Goal: Task Accomplishment & Management: Complete application form

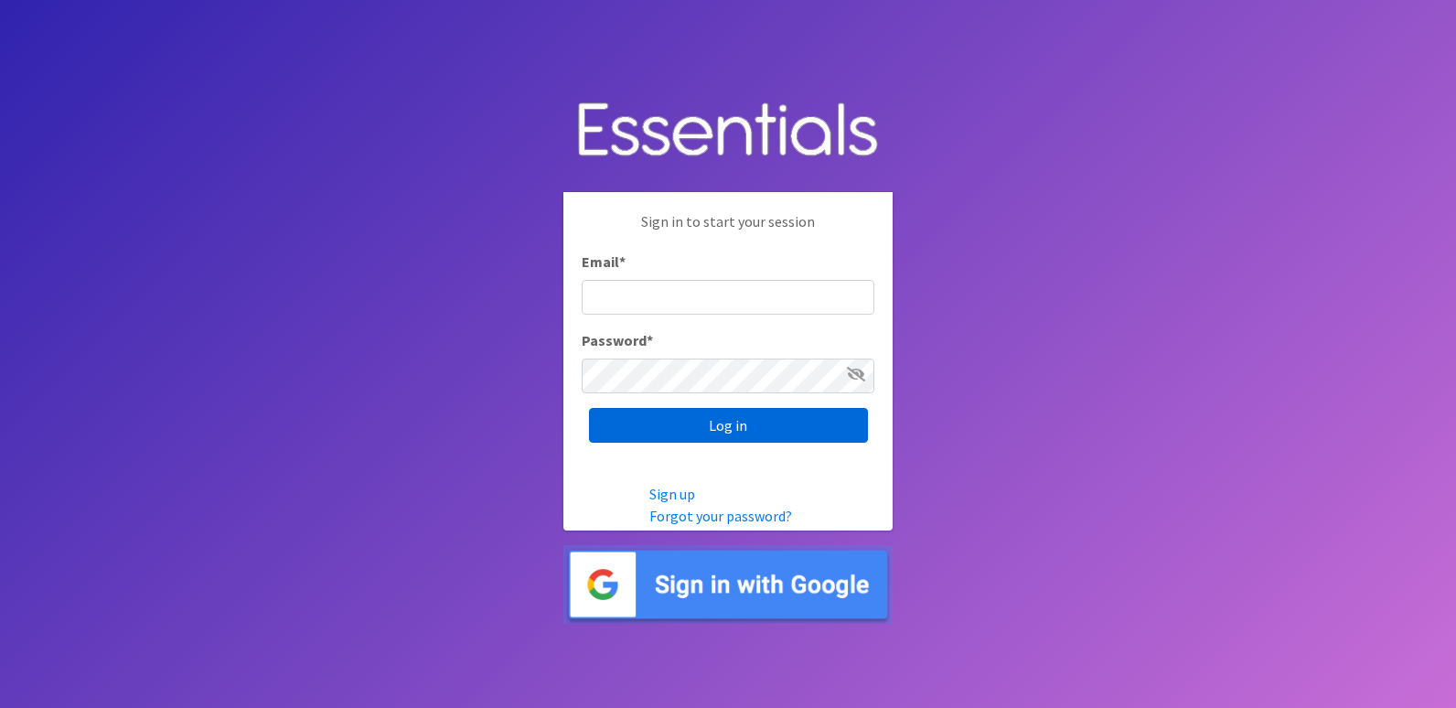
type input "[EMAIL_ADDRESS][DOMAIN_NAME]"
click at [745, 426] on input "Log in" at bounding box center [728, 425] width 279 height 35
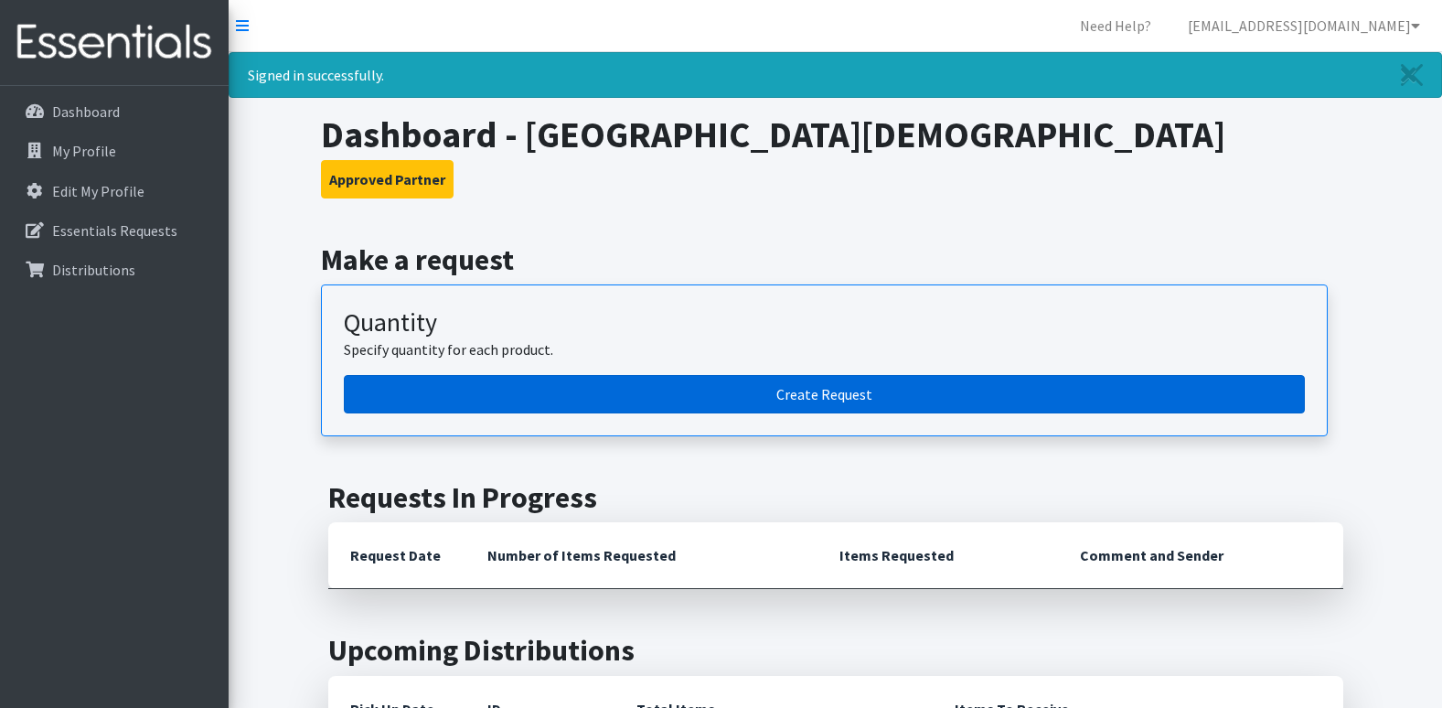
click at [729, 395] on link "Create Request" at bounding box center [824, 394] width 961 height 38
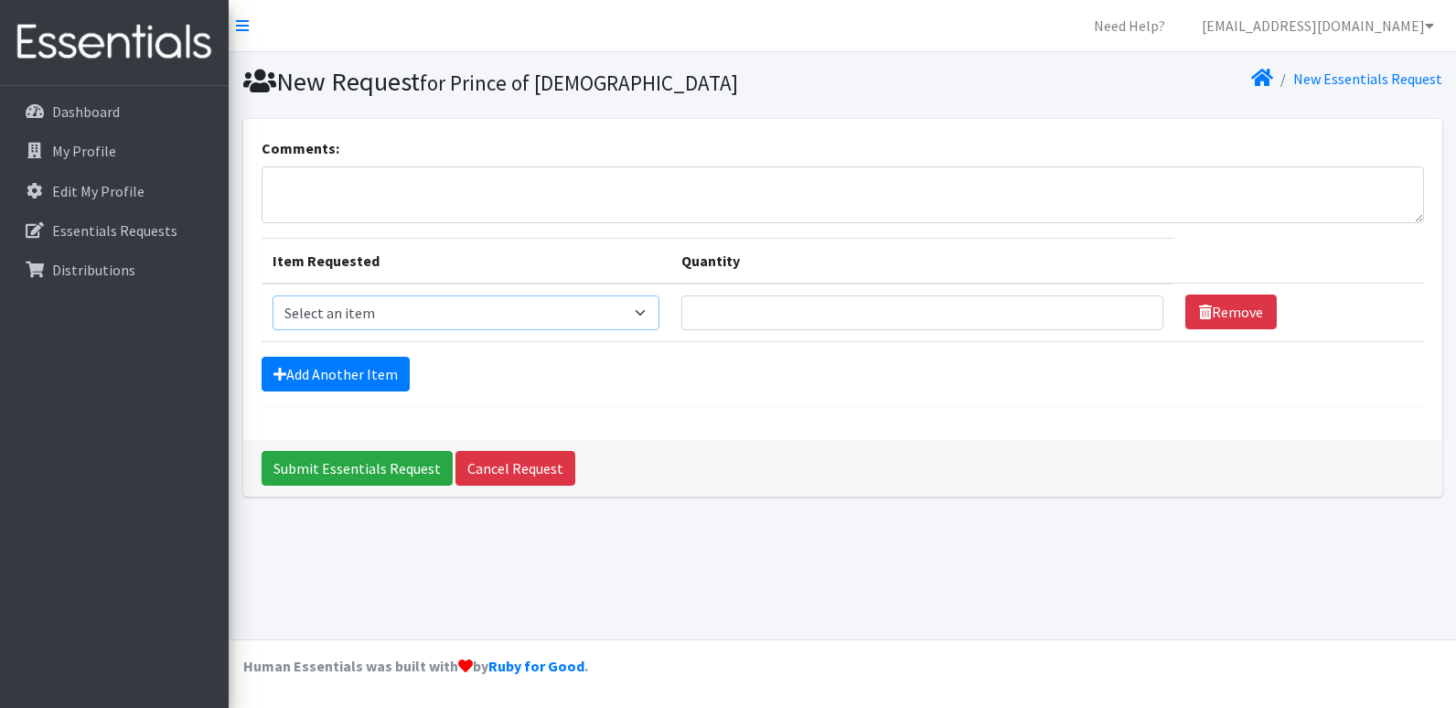
click at [643, 308] on select "Select an item Kids (Newborn) Kids (Preemie) Kids (Size 1) Kids (Size 2) Kids (…" at bounding box center [467, 312] width 388 height 35
select select "11349"
click at [273, 295] on select "Select an item Kids (Newborn) Kids (Preemie) Kids (Size 1) Kids (Size 2) Kids (…" at bounding box center [467, 312] width 388 height 35
click at [745, 306] on input "Quantity" at bounding box center [922, 312] width 482 height 35
type input "1000"
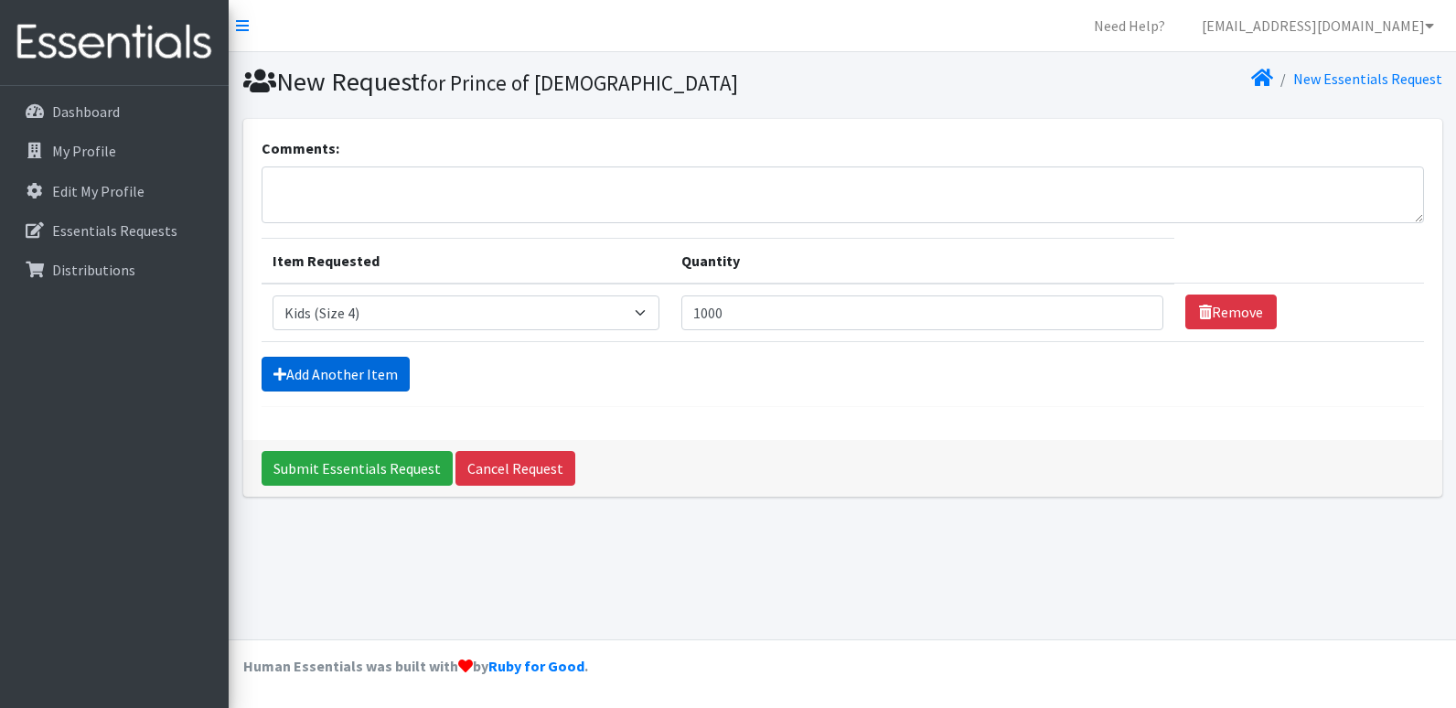
click at [370, 367] on link "Add Another Item" at bounding box center [336, 374] width 148 height 35
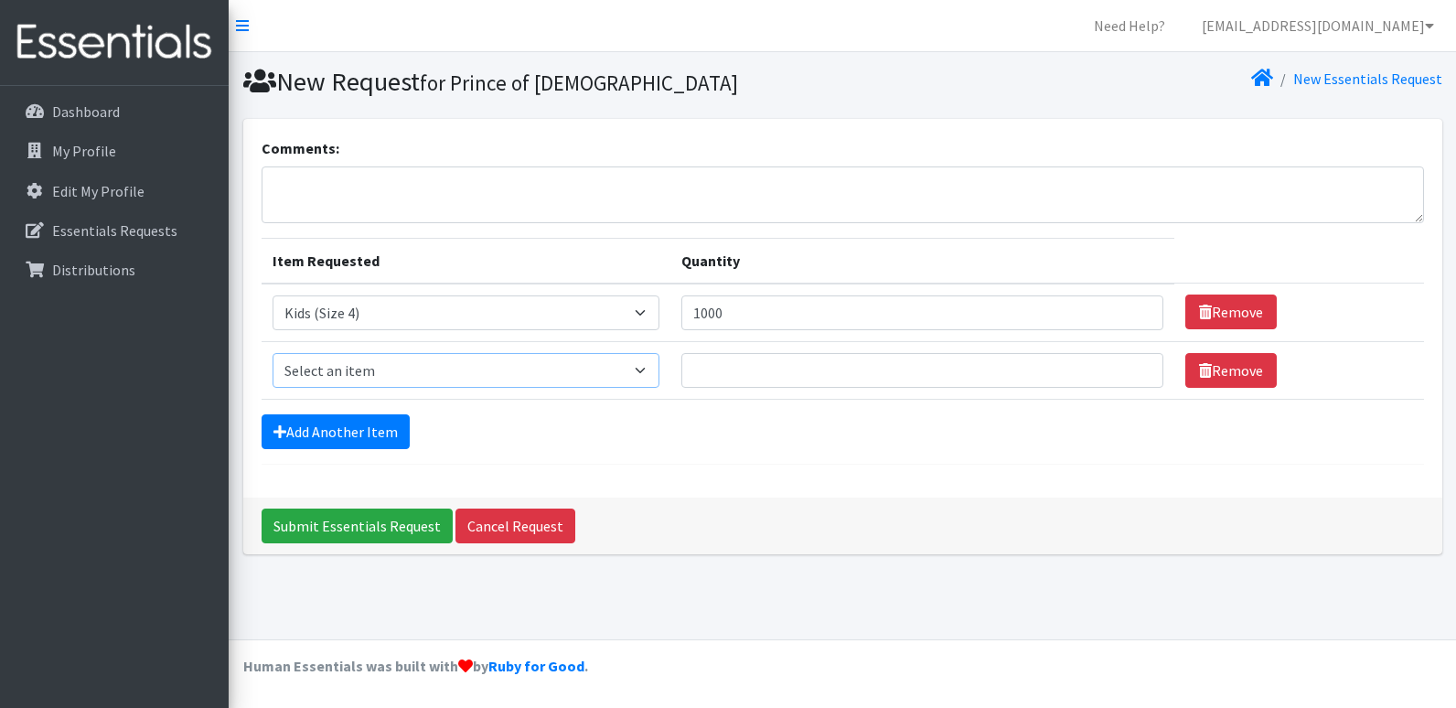
click at [378, 372] on select "Select an item Kids (Newborn) Kids (Preemie) Kids (Size 1) Kids (Size 2) Kids (…" at bounding box center [467, 370] width 388 height 35
select select "11347"
click at [273, 353] on select "Select an item Kids (Newborn) Kids (Preemie) Kids (Size 1) Kids (Size 2) Kids (…" at bounding box center [467, 370] width 388 height 35
click at [719, 375] on input "Quantity" at bounding box center [922, 370] width 482 height 35
type input "1000"
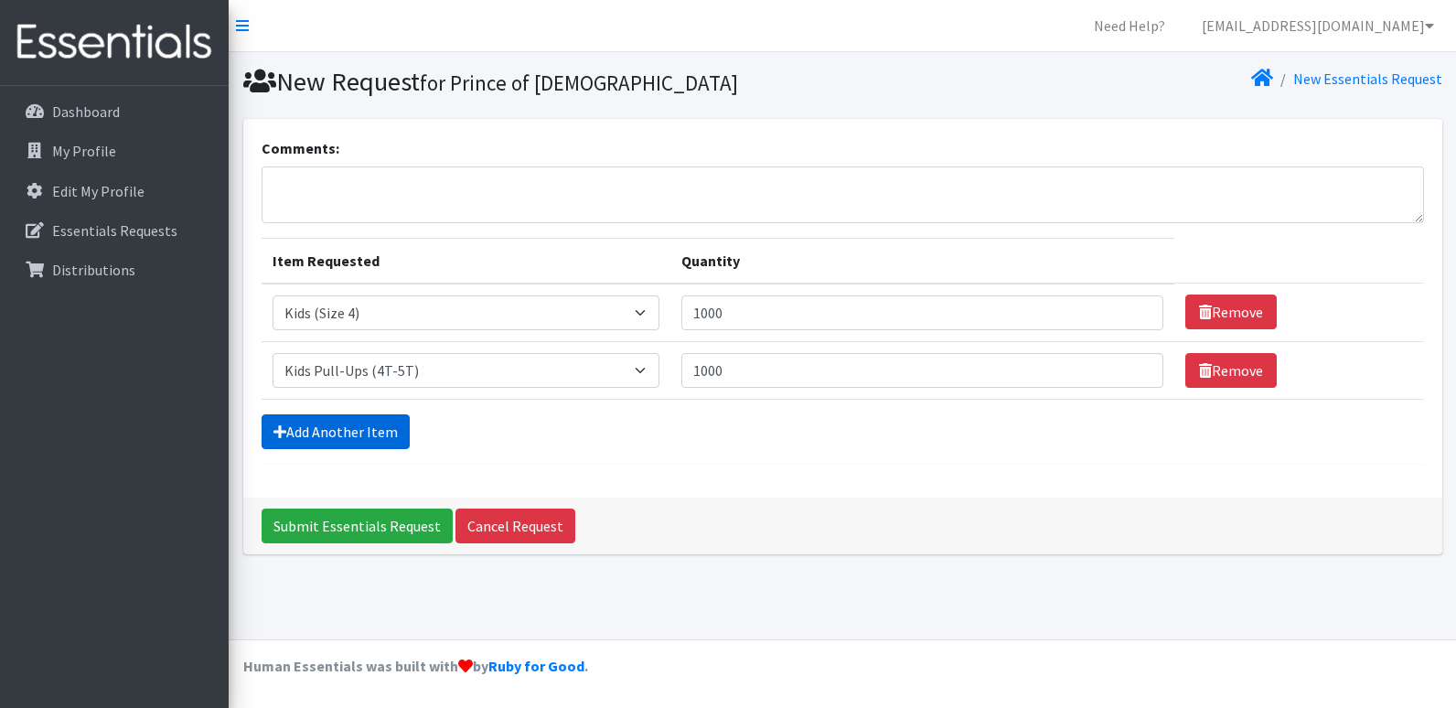
click at [313, 426] on link "Add Another Item" at bounding box center [336, 431] width 148 height 35
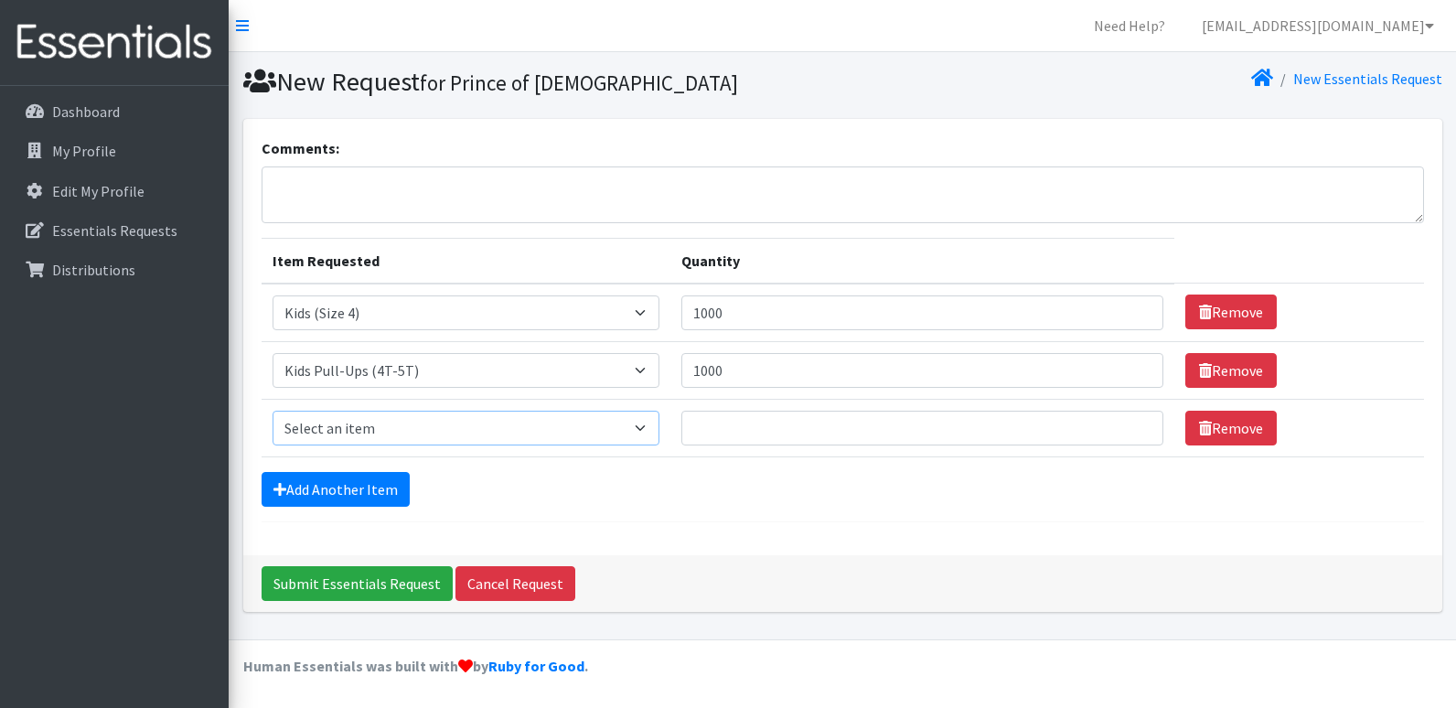
click at [378, 430] on select "Select an item Kids (Newborn) Kids (Preemie) Kids (Size 1) Kids (Size 2) Kids (…" at bounding box center [467, 428] width 388 height 35
select select "11361"
click at [273, 411] on select "Select an item Kids (Newborn) Kids (Preemie) Kids (Size 1) Kids (Size 2) Kids (…" at bounding box center [467, 428] width 388 height 35
click at [724, 433] on input "Quantity" at bounding box center [922, 428] width 482 height 35
type input "1000"
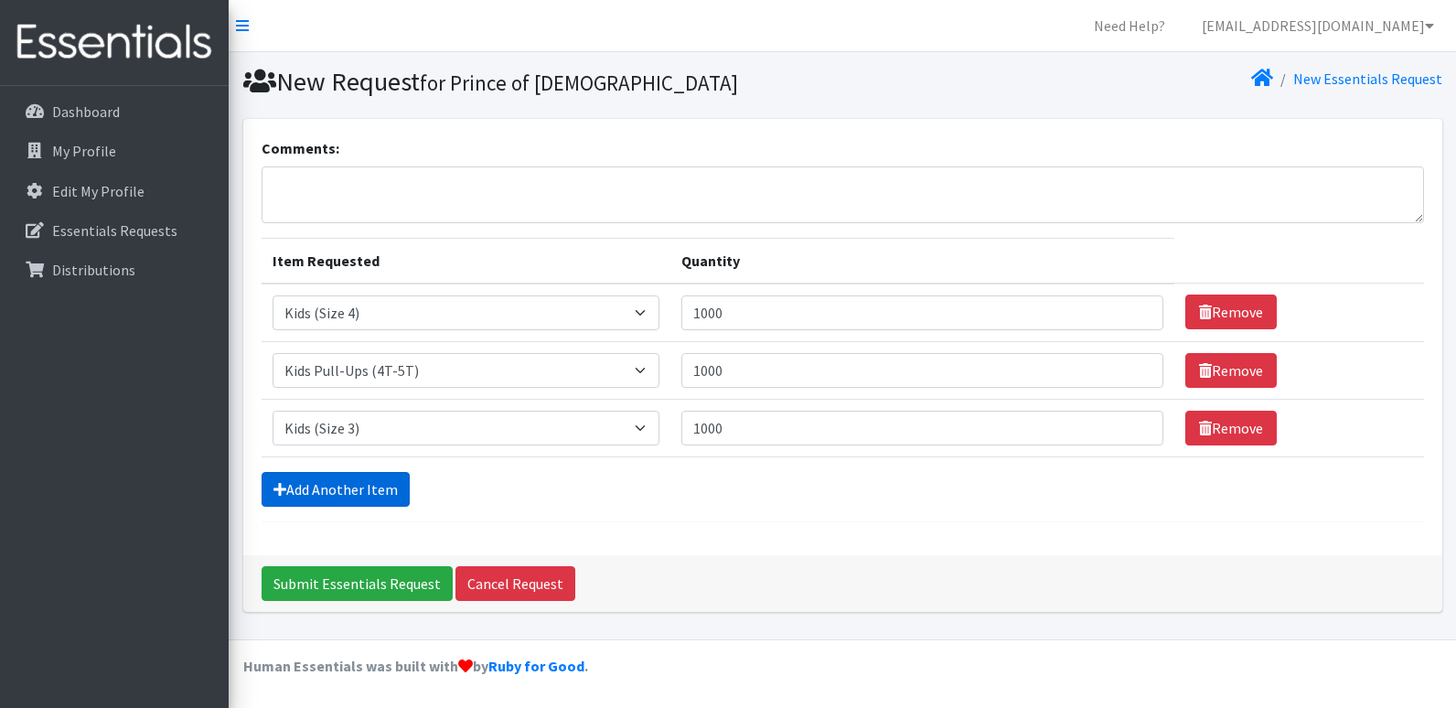
click at [335, 478] on link "Add Another Item" at bounding box center [336, 489] width 148 height 35
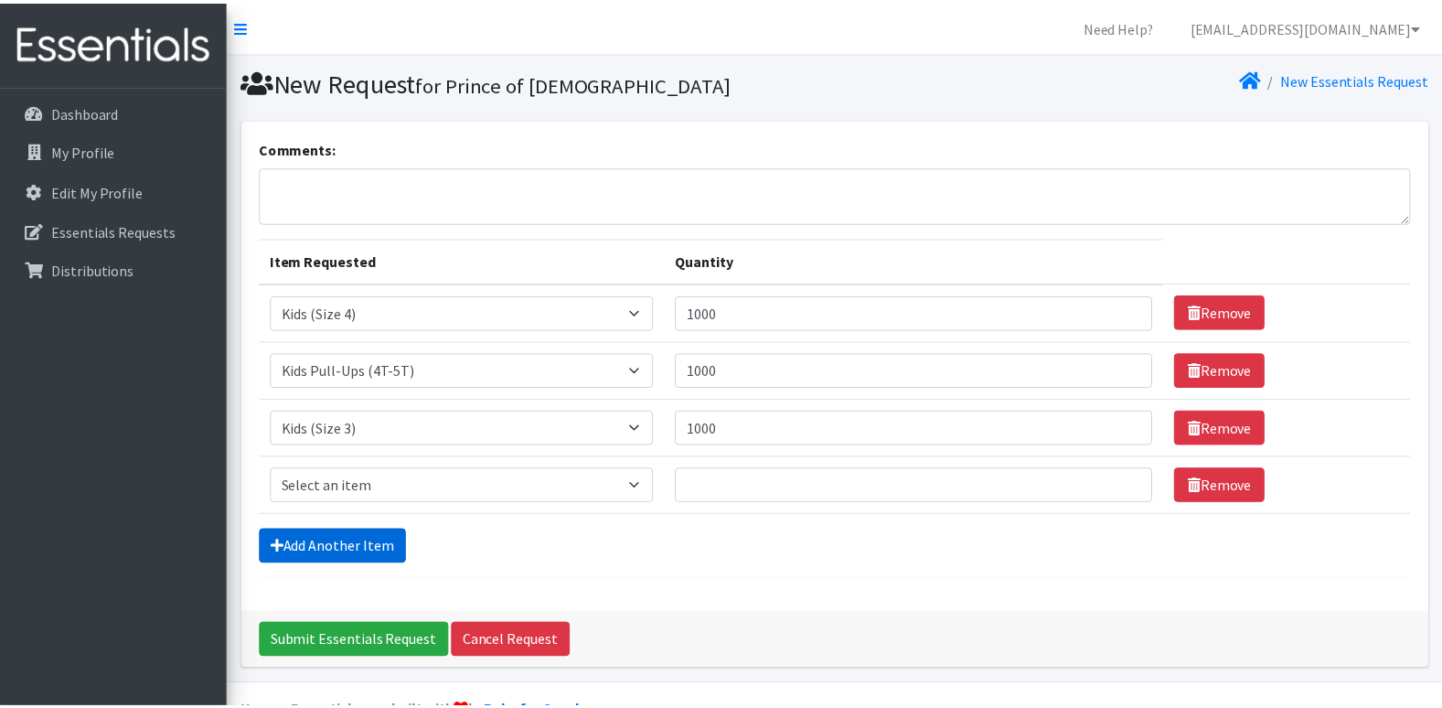
scroll to position [45, 0]
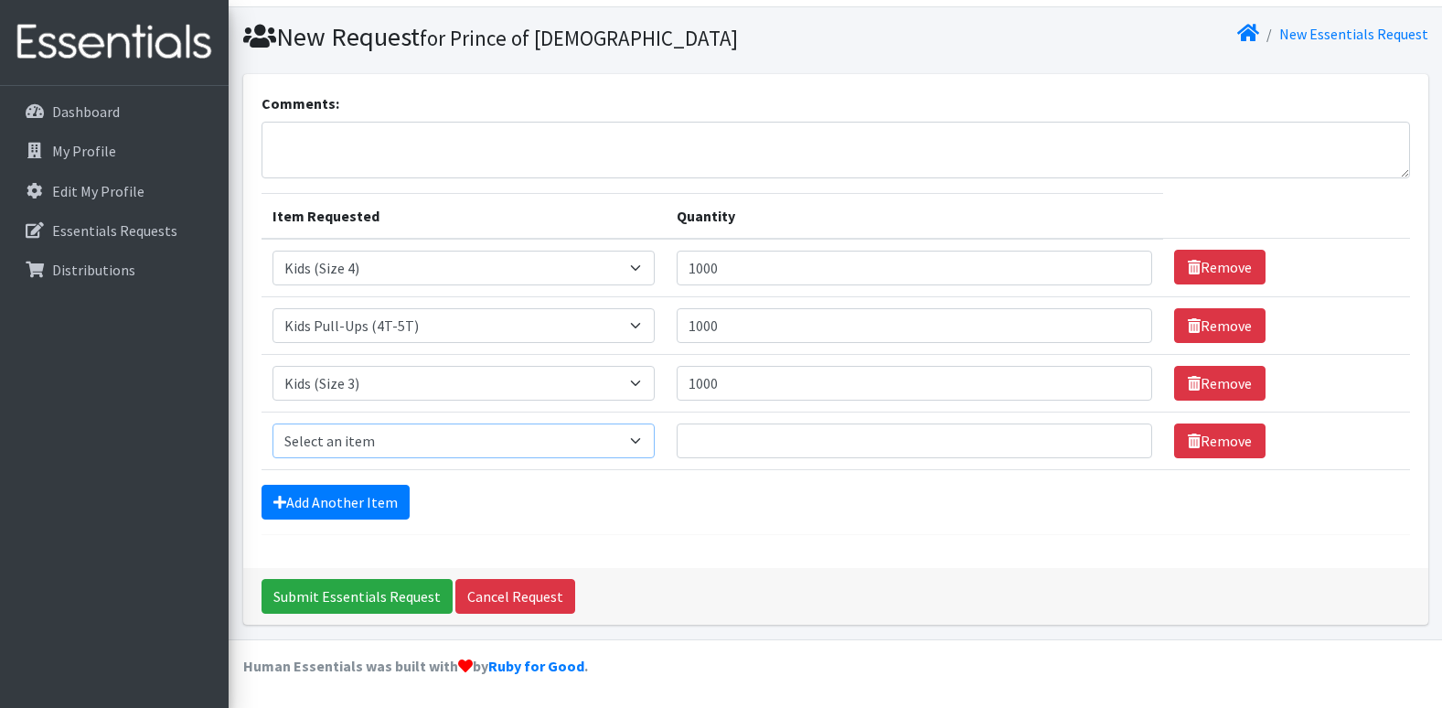
click at [565, 443] on select "Select an item Kids (Newborn) Kids (Preemie) Kids (Size 1) Kids (Size 2) Kids (…" at bounding box center [464, 440] width 383 height 35
click at [531, 445] on select "Select an item Kids (Newborn) Kids (Preemie) Kids (Size 1) Kids (Size 2) Kids (…" at bounding box center [464, 440] width 383 height 35
select select "11322"
click at [273, 423] on select "Select an item Kids (Newborn) Kids (Preemie) Kids (Size 1) Kids (Size 2) Kids (…" at bounding box center [464, 440] width 383 height 35
click at [730, 443] on input "Quantity" at bounding box center [915, 440] width 476 height 35
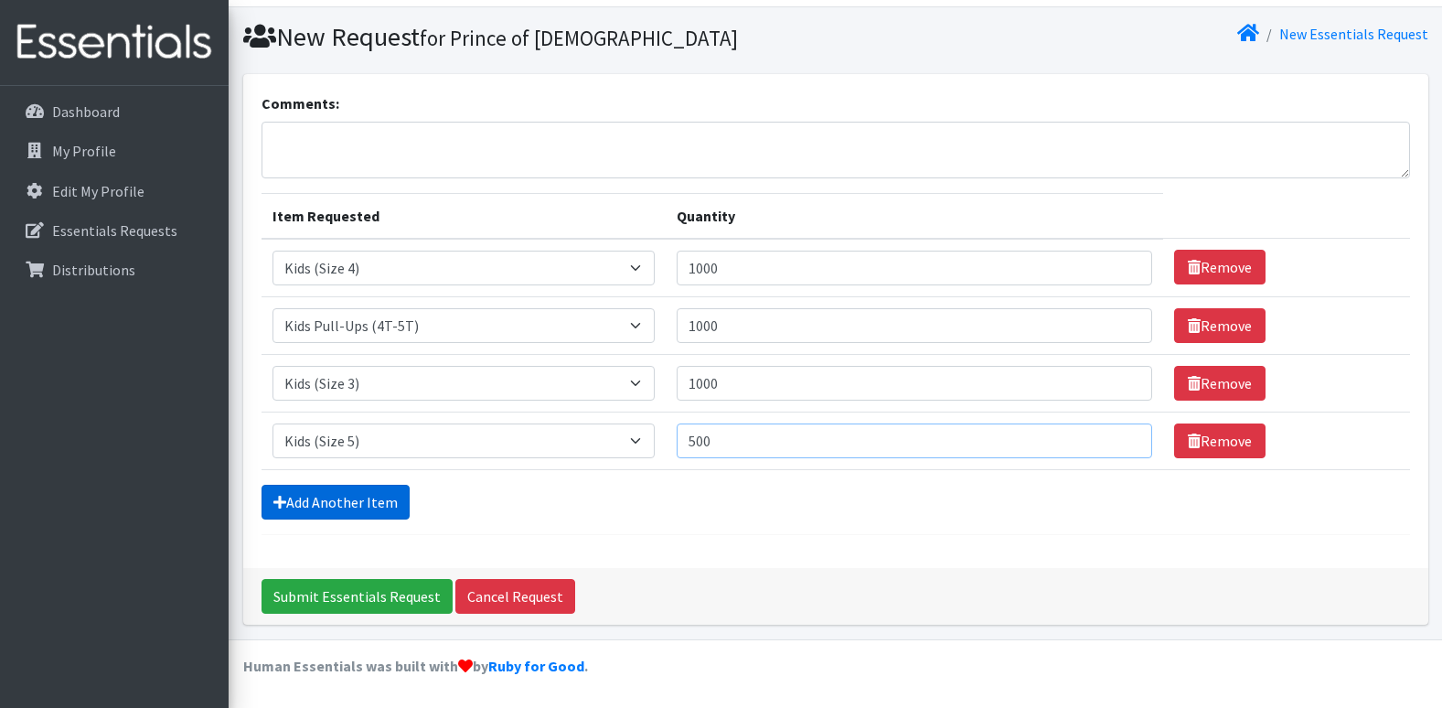
type input "500"
click at [307, 504] on link "Add Another Item" at bounding box center [336, 502] width 148 height 35
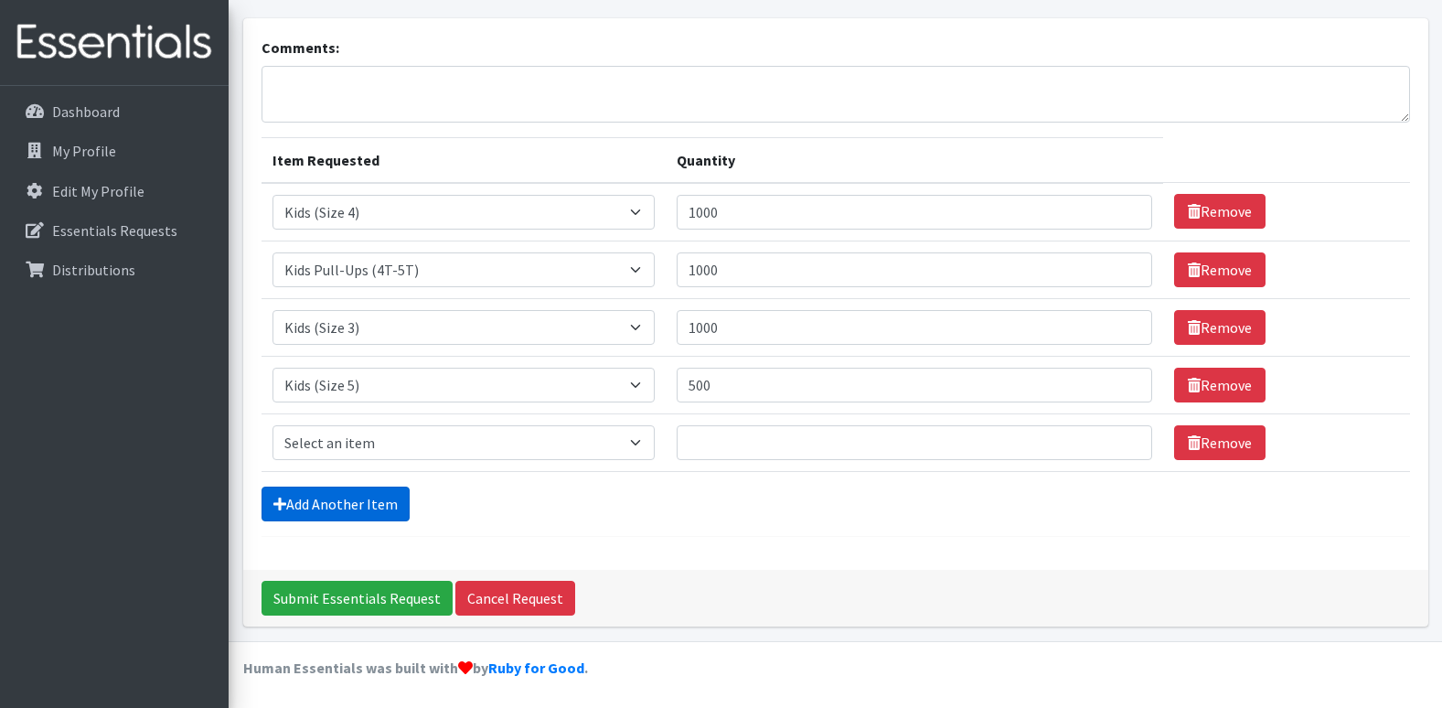
scroll to position [102, 0]
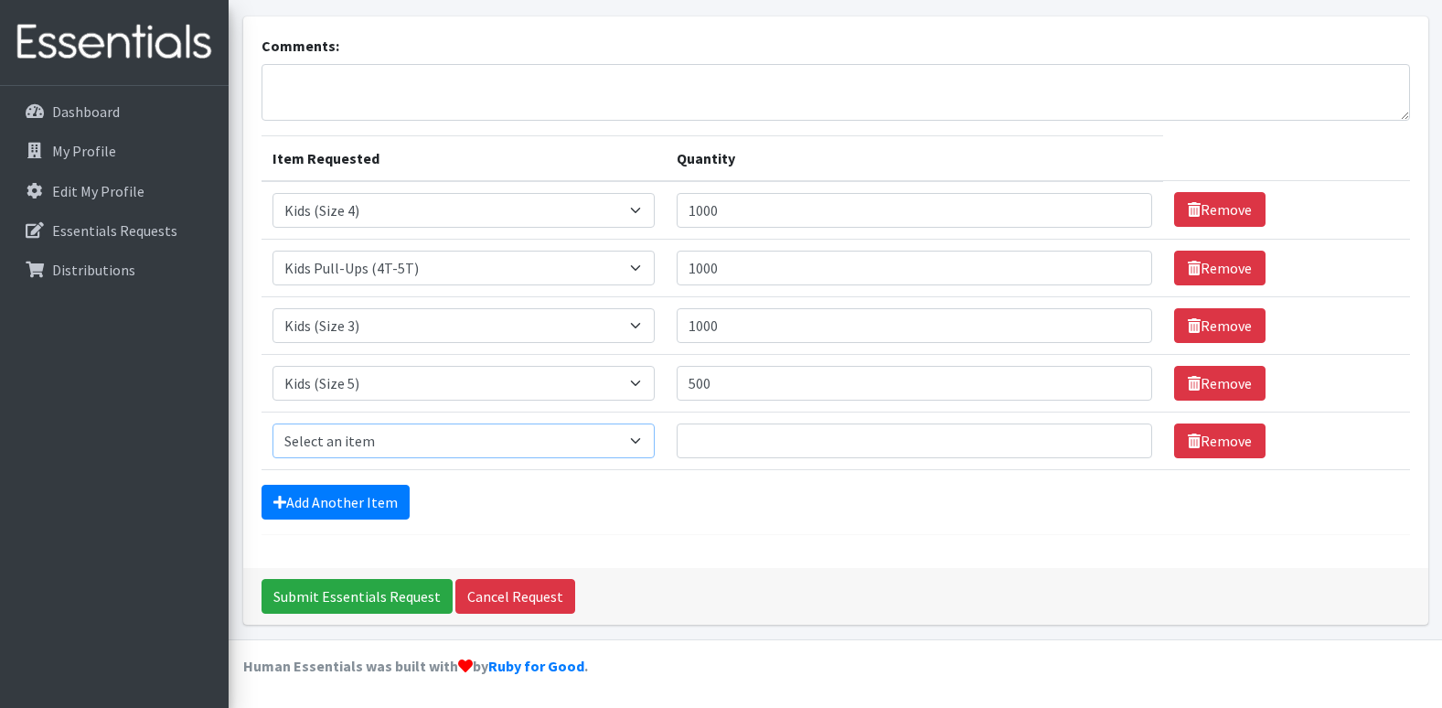
click at [343, 445] on select "Select an item Kids (Newborn) Kids (Preemie) Kids (Size 1) Kids (Size 2) Kids (…" at bounding box center [464, 440] width 383 height 35
select select "11348"
click at [273, 423] on select "Select an item Kids (Newborn) Kids (Preemie) Kids (Size 1) Kids (Size 2) Kids (…" at bounding box center [464, 440] width 383 height 35
drag, startPoint x: 725, startPoint y: 435, endPoint x: 732, endPoint y: 428, distance: 9.7
click at [724, 435] on input "Quantity" at bounding box center [915, 440] width 476 height 35
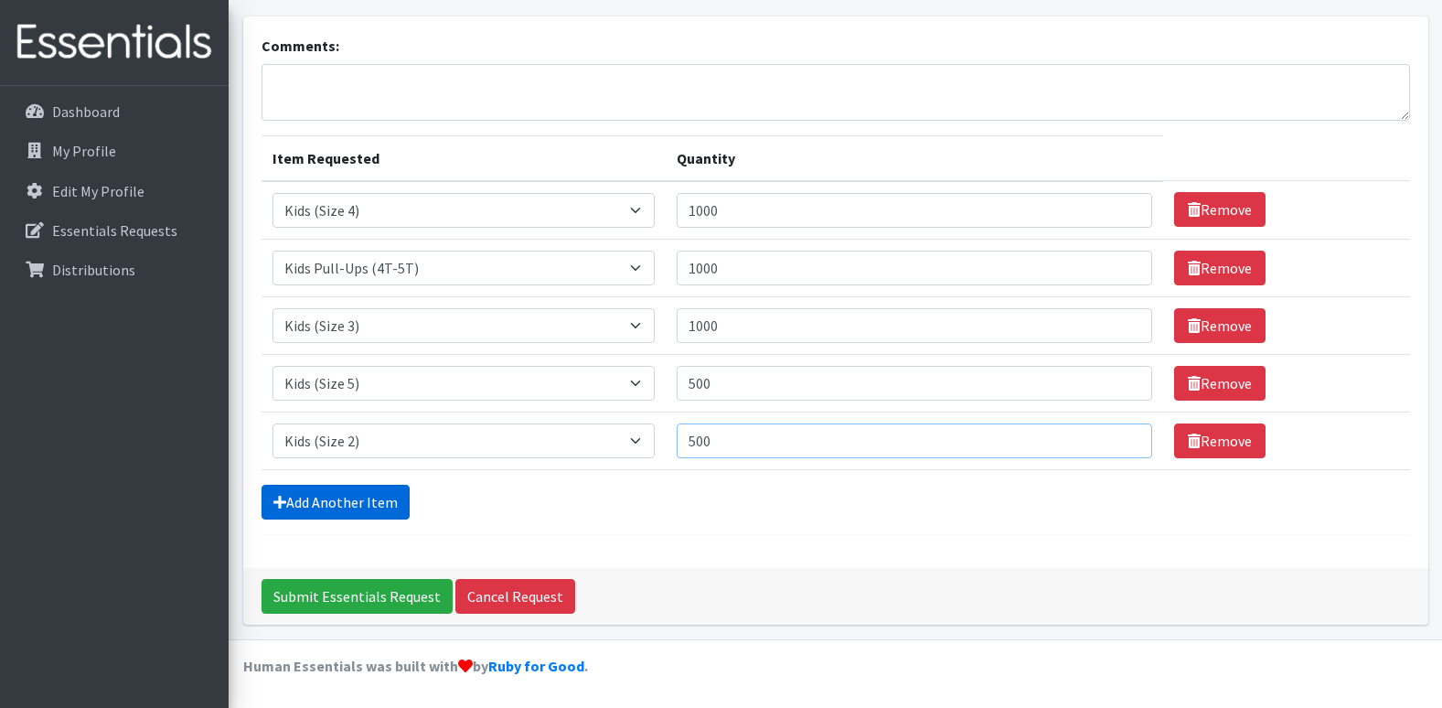
type input "500"
click at [364, 498] on link "Add Another Item" at bounding box center [336, 502] width 148 height 35
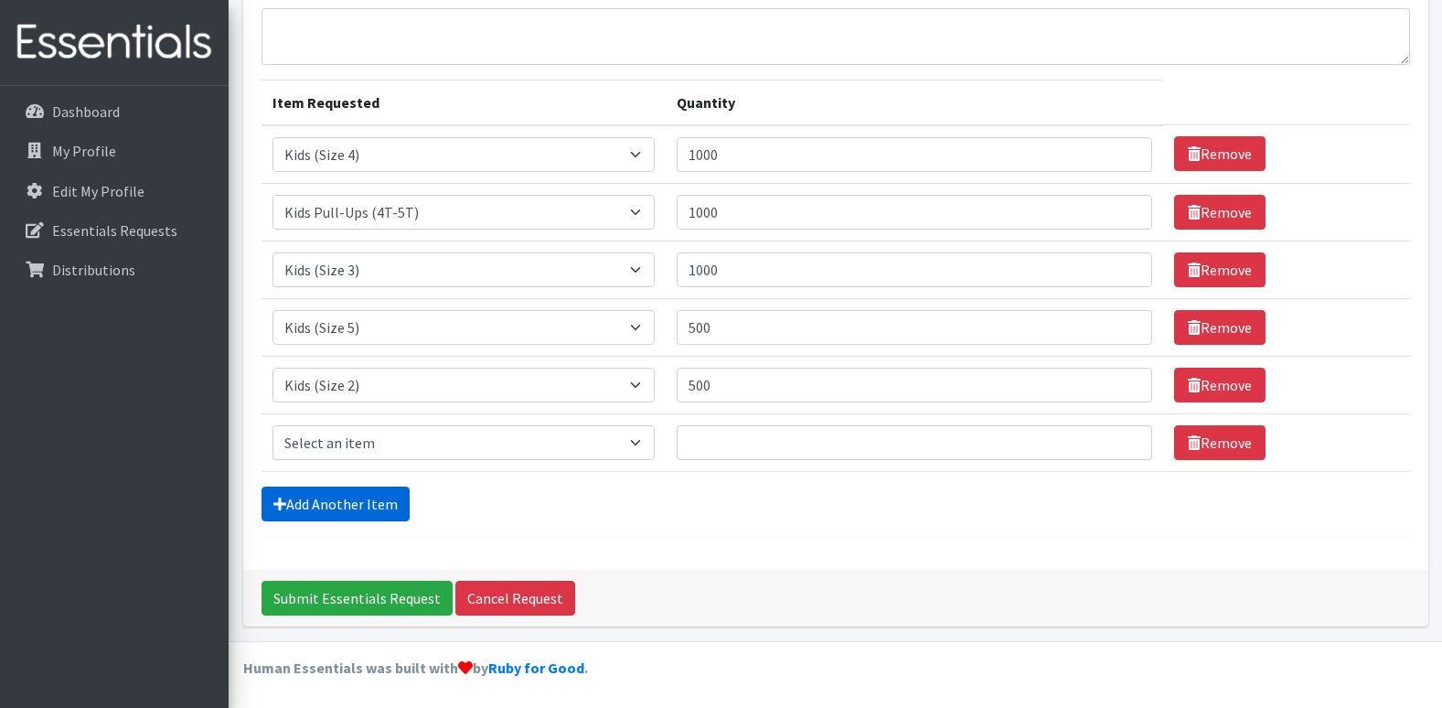
scroll to position [160, 0]
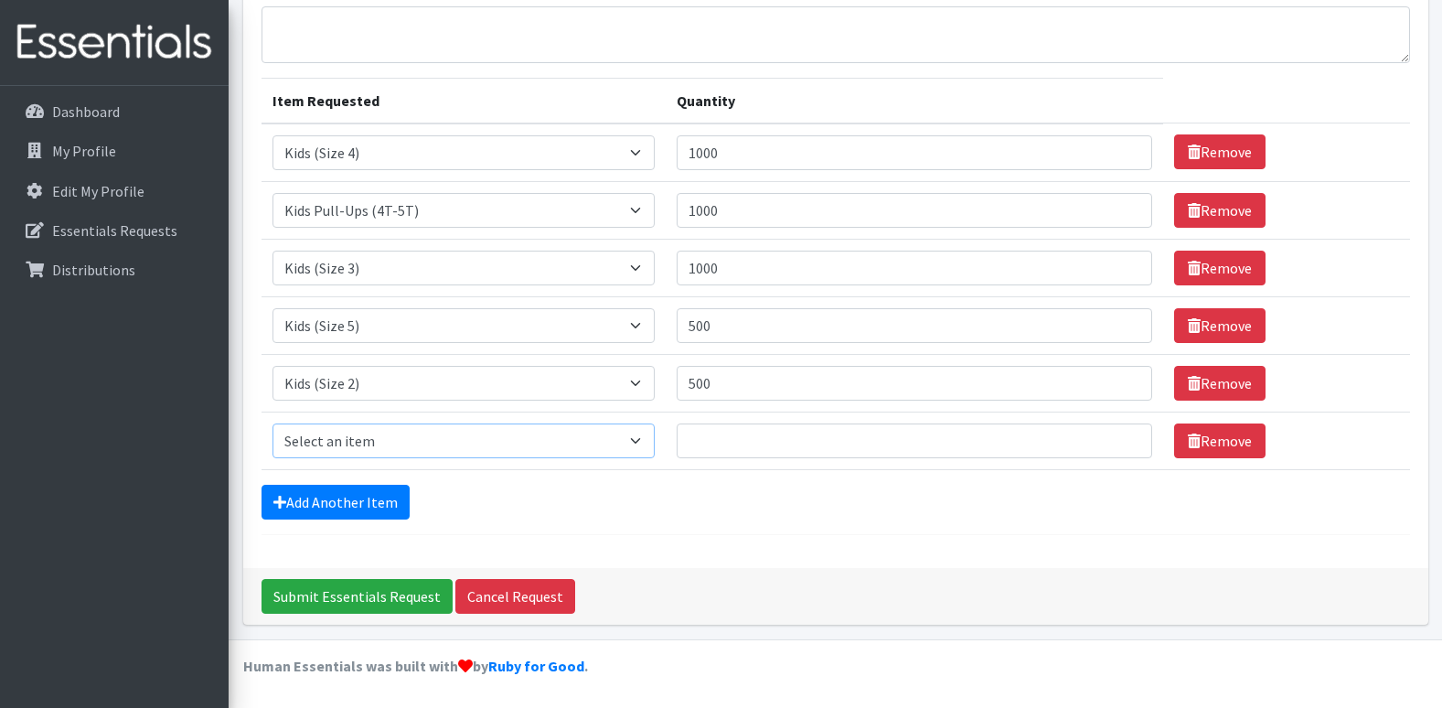
click at [395, 439] on select "Select an item Kids (Newborn) Kids (Preemie) Kids (Size 1) Kids (Size 2) Kids (…" at bounding box center [464, 440] width 383 height 35
select select "11343"
click at [273, 423] on select "Select an item Kids (Newborn) Kids (Preemie) Kids (Size 1) Kids (Size 2) Kids (…" at bounding box center [464, 440] width 383 height 35
click at [756, 442] on input "Quantity" at bounding box center [915, 440] width 476 height 35
type input "4000"
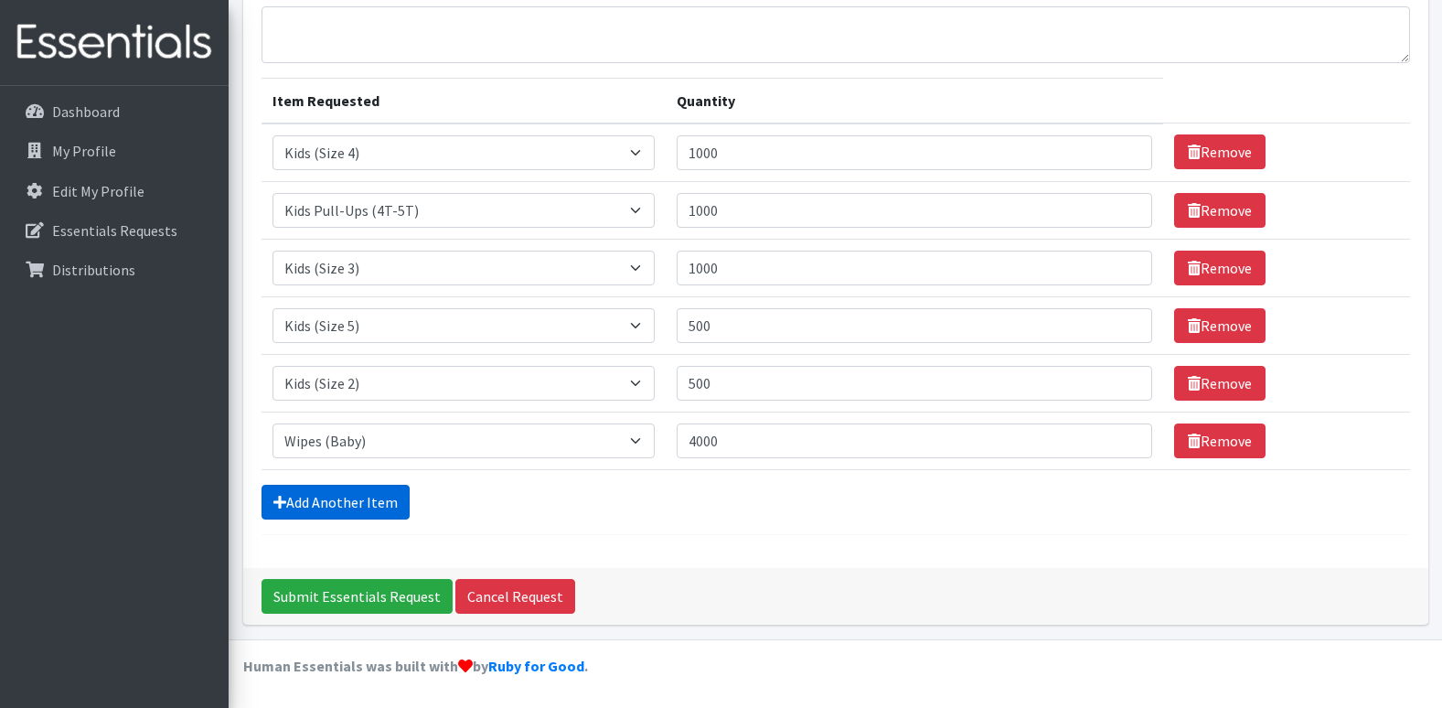
click at [307, 498] on link "Add Another Item" at bounding box center [336, 502] width 148 height 35
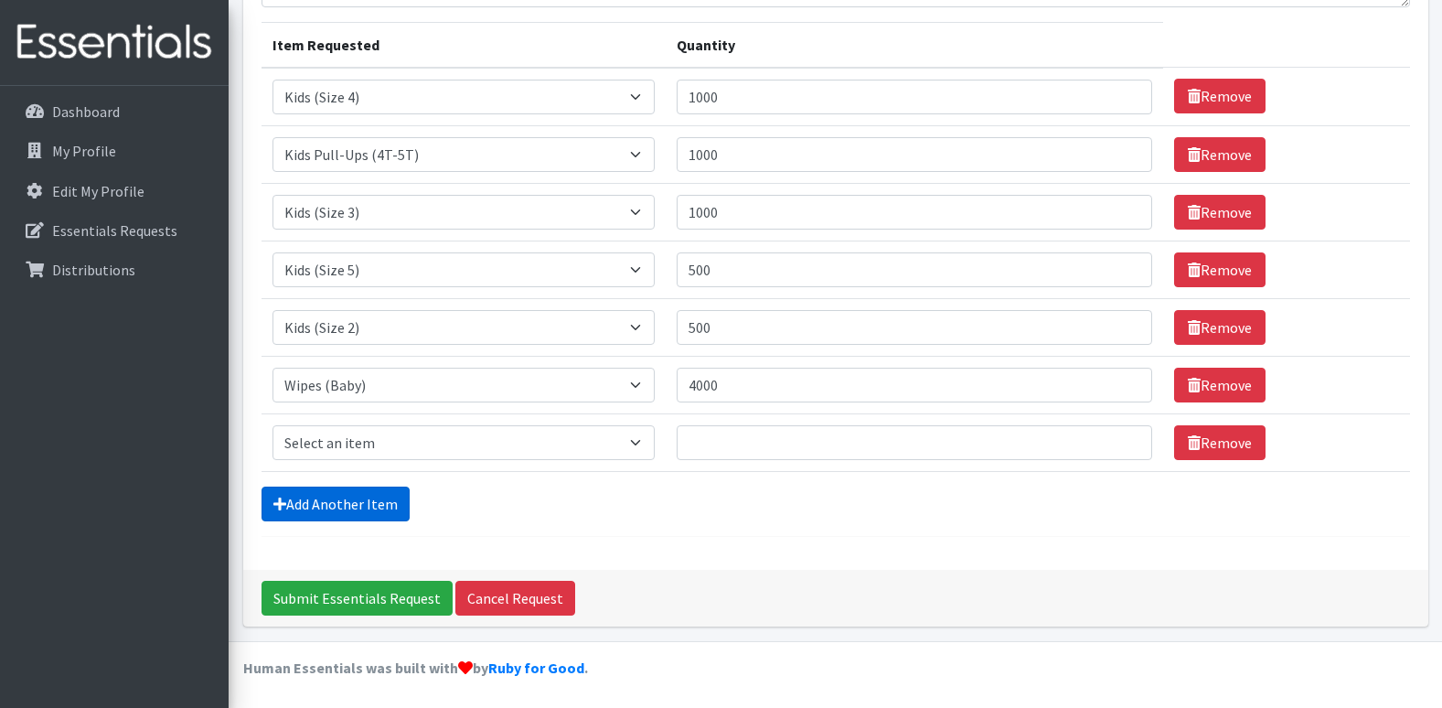
scroll to position [218, 0]
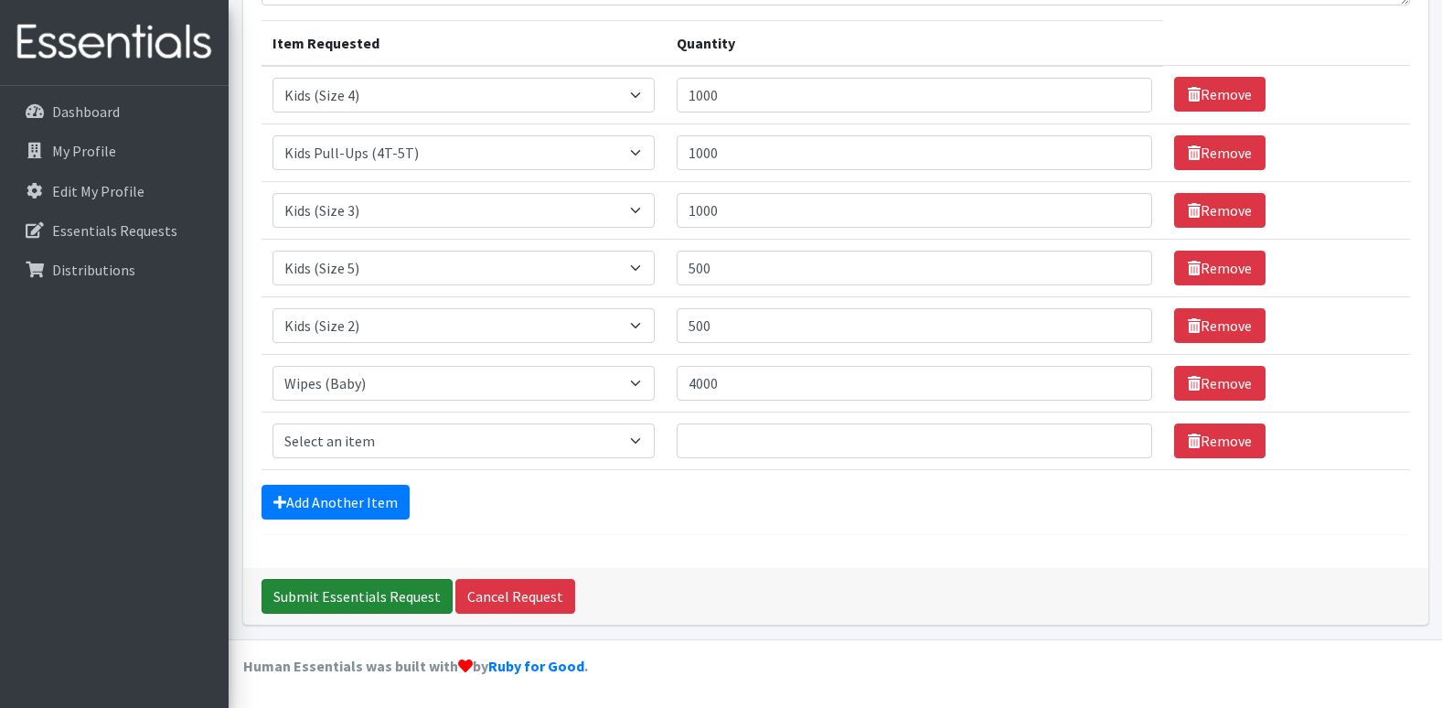
click at [381, 588] on input "Submit Essentials Request" at bounding box center [357, 596] width 191 height 35
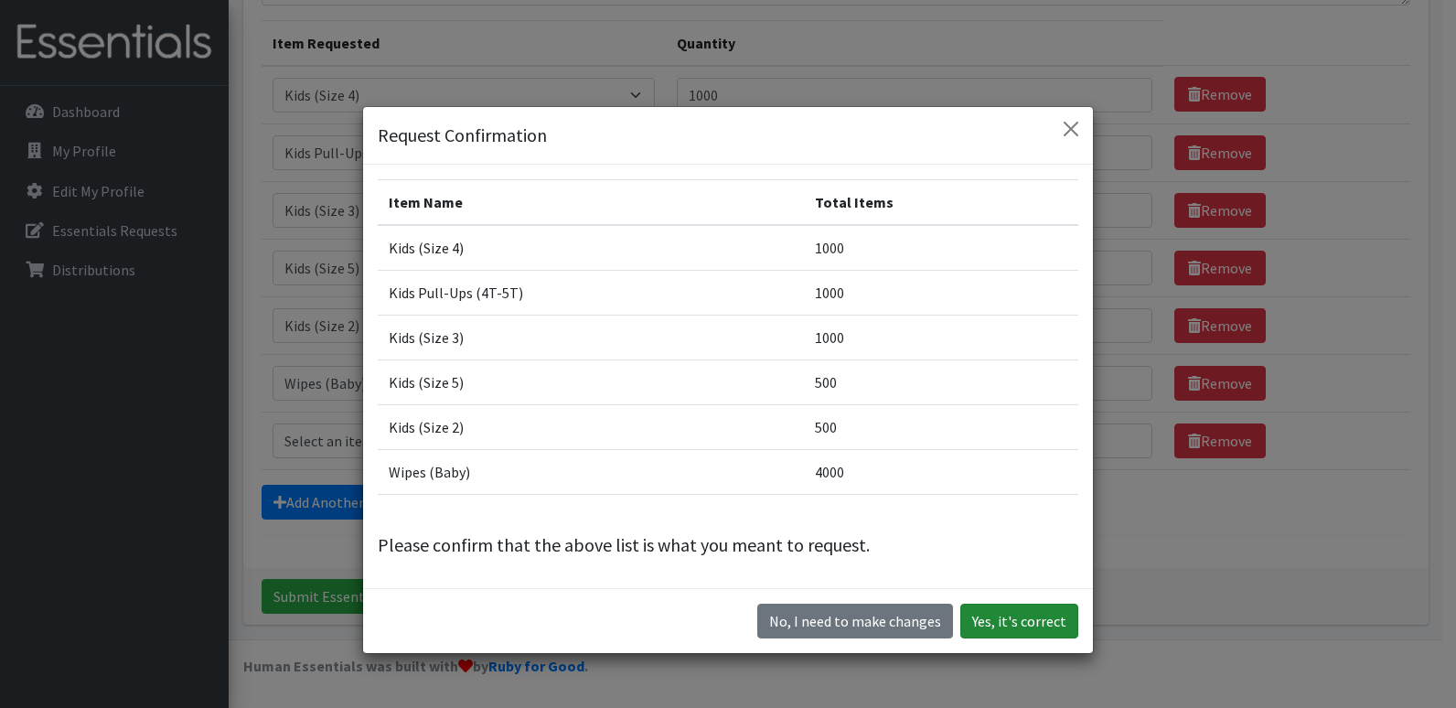
click at [1005, 628] on button "Yes, it's correct" at bounding box center [1019, 621] width 118 height 35
